Goal: Navigation & Orientation: Locate item on page

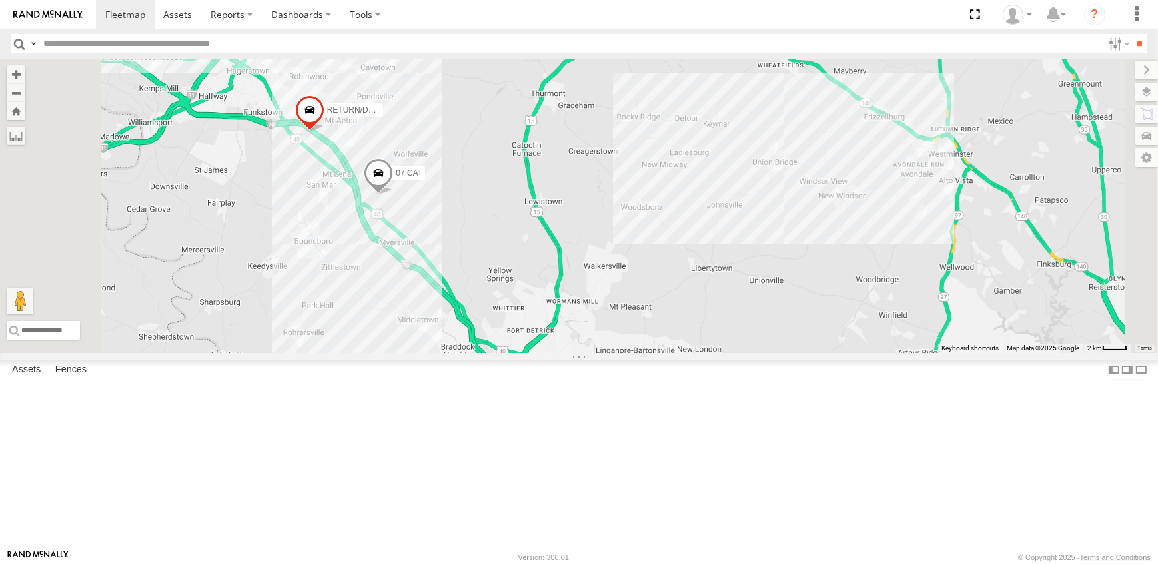
drag, startPoint x: 560, startPoint y: 426, endPoint x: 622, endPoint y: 301, distance: 140.1
click at [622, 301] on div "07 CAT RETURN/DOESNT WORK 18 - SPARE 09N - [PERSON_NAME] 10 - [PERSON_NAME]" at bounding box center [579, 206] width 1158 height 295
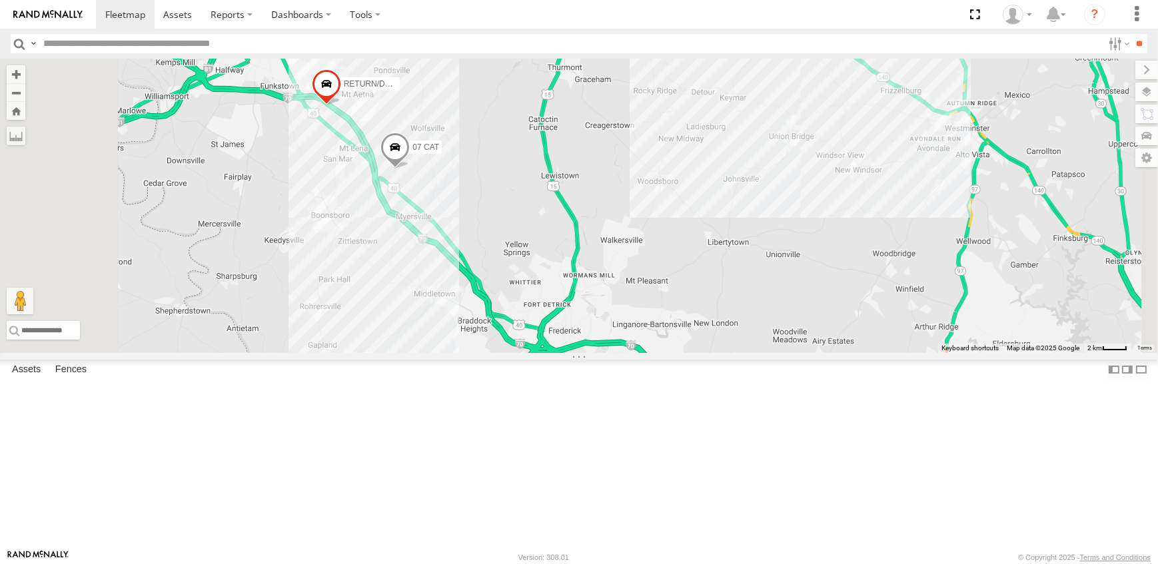
click at [341, 105] on span at bounding box center [326, 87] width 29 height 36
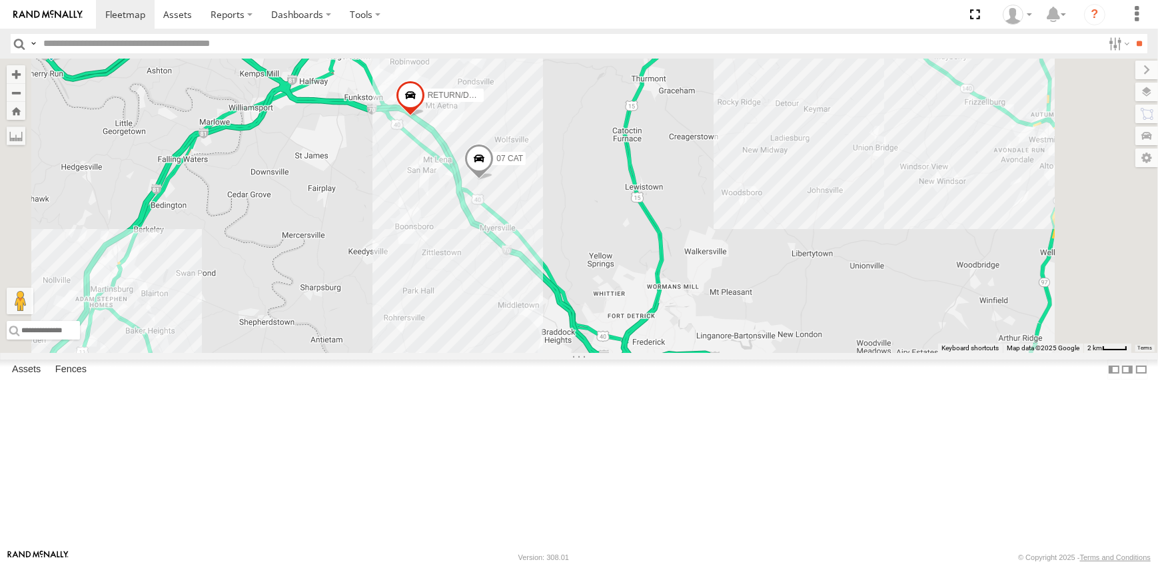
drag, startPoint x: 564, startPoint y: 210, endPoint x: 576, endPoint y: 376, distance: 167.1
click at [576, 353] on div "18 - SPARE 09N - [PERSON_NAME] 17 - [PERSON_NAME] 10 - [PERSON_NAME] 14 - [PERS…" at bounding box center [579, 206] width 1158 height 295
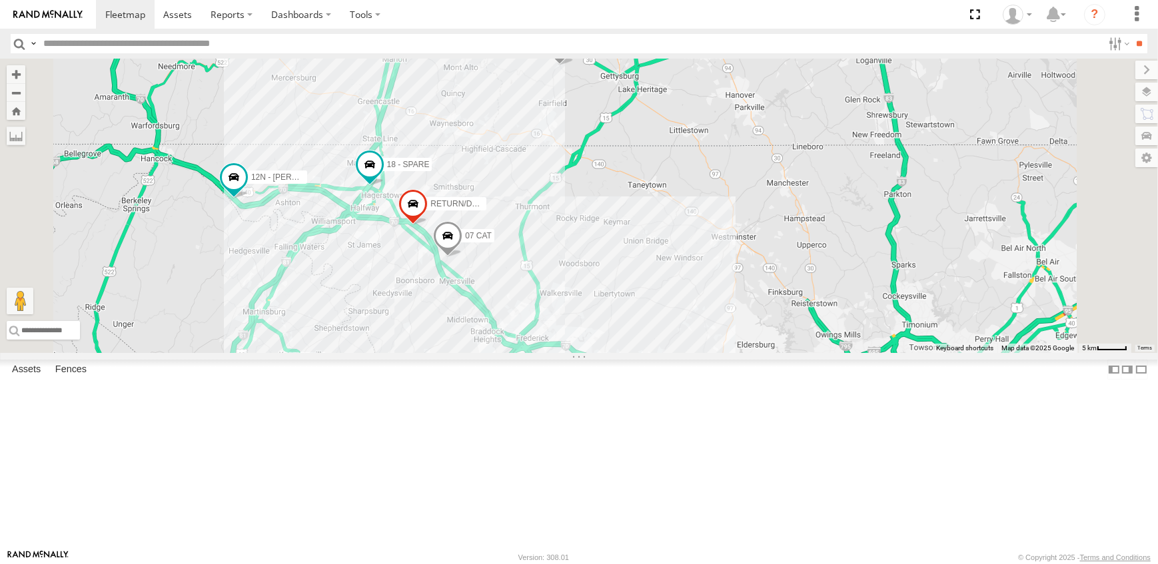
click at [462, 257] on span at bounding box center [447, 239] width 29 height 36
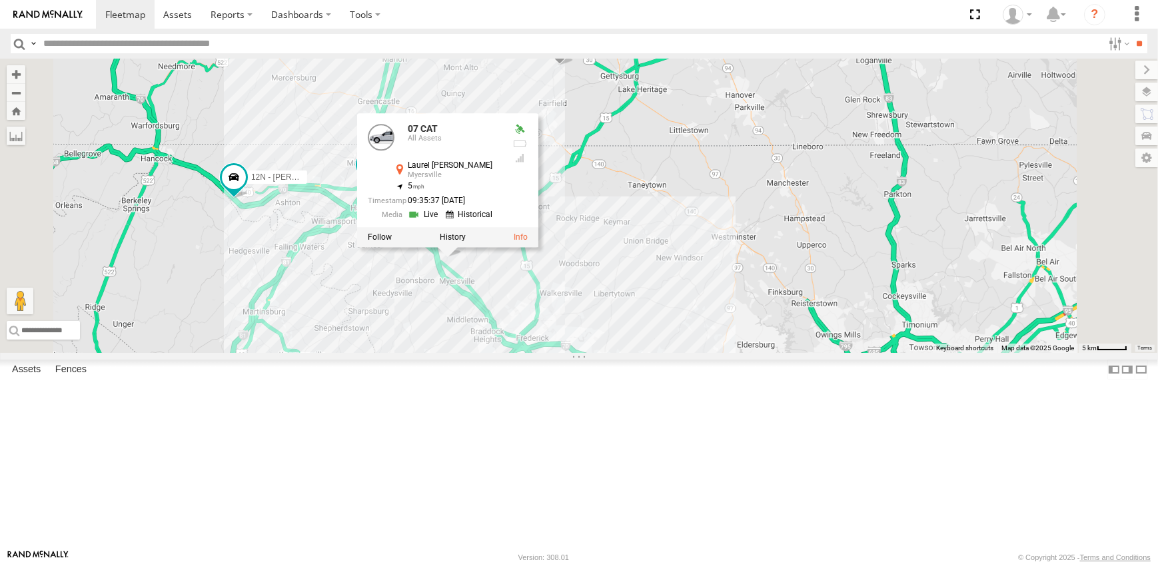
click at [442, 221] on link at bounding box center [425, 215] width 34 height 13
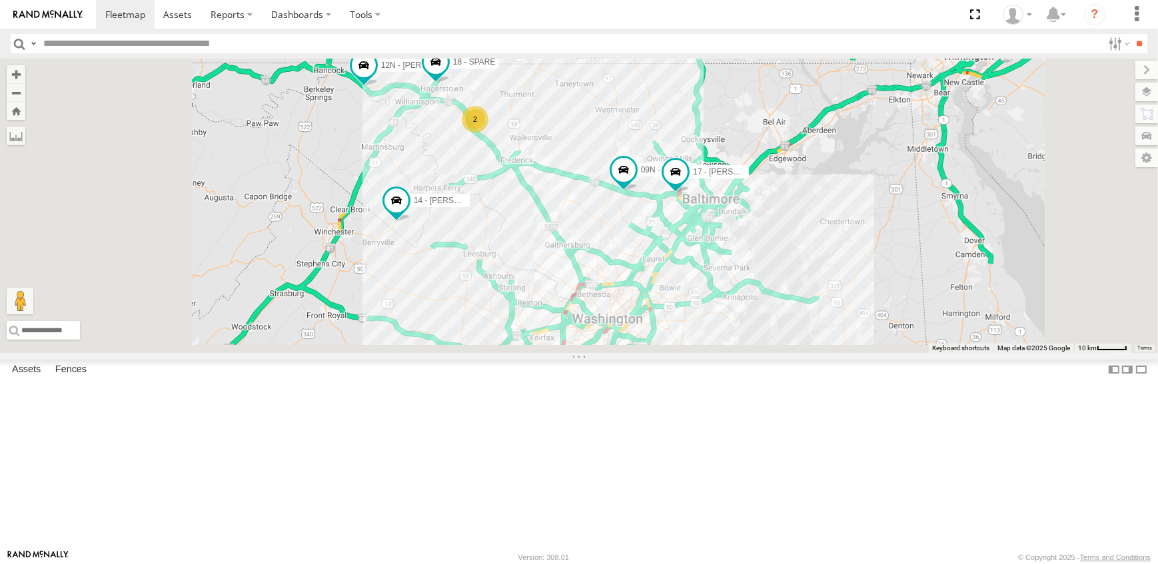
drag, startPoint x: 582, startPoint y: 502, endPoint x: 672, endPoint y: 268, distance: 250.6
click at [671, 269] on div "09N - [PERSON_NAME] 17 - [PERSON_NAME] 12N - [PERSON_NAME] 18 - SPARE 10 - [PER…" at bounding box center [579, 206] width 1158 height 295
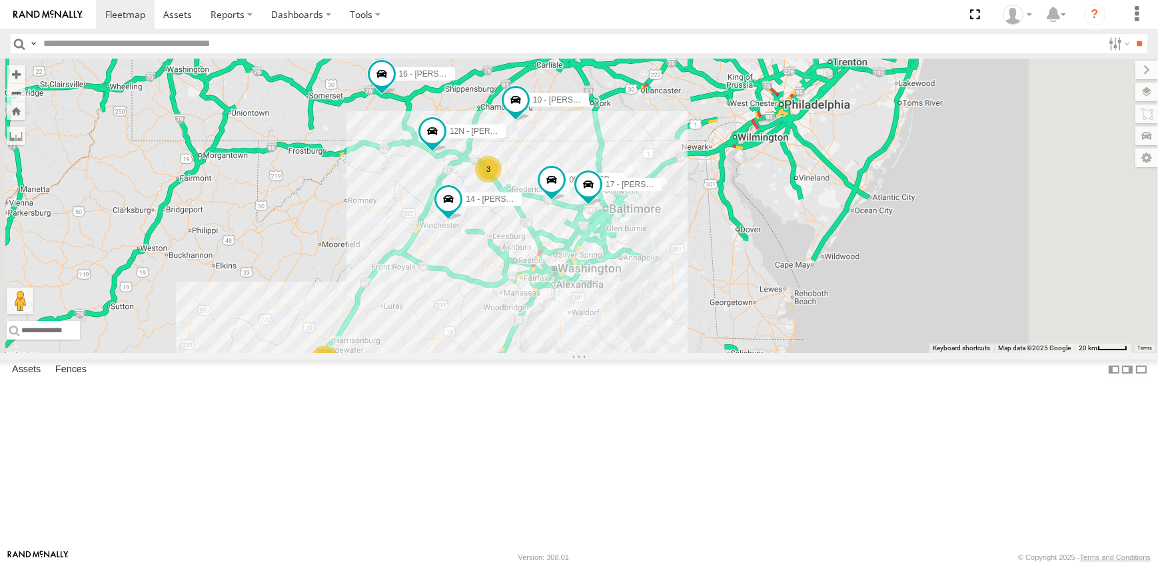
drag, startPoint x: 739, startPoint y: 331, endPoint x: 698, endPoint y: 390, distance: 71.3
click at [698, 353] on div "09N - [PERSON_NAME] 17 - [PERSON_NAME] 12N - [PERSON_NAME] 10 - [PERSON_NAME] 1…" at bounding box center [579, 206] width 1158 height 295
